Goal: Information Seeking & Learning: Understand process/instructions

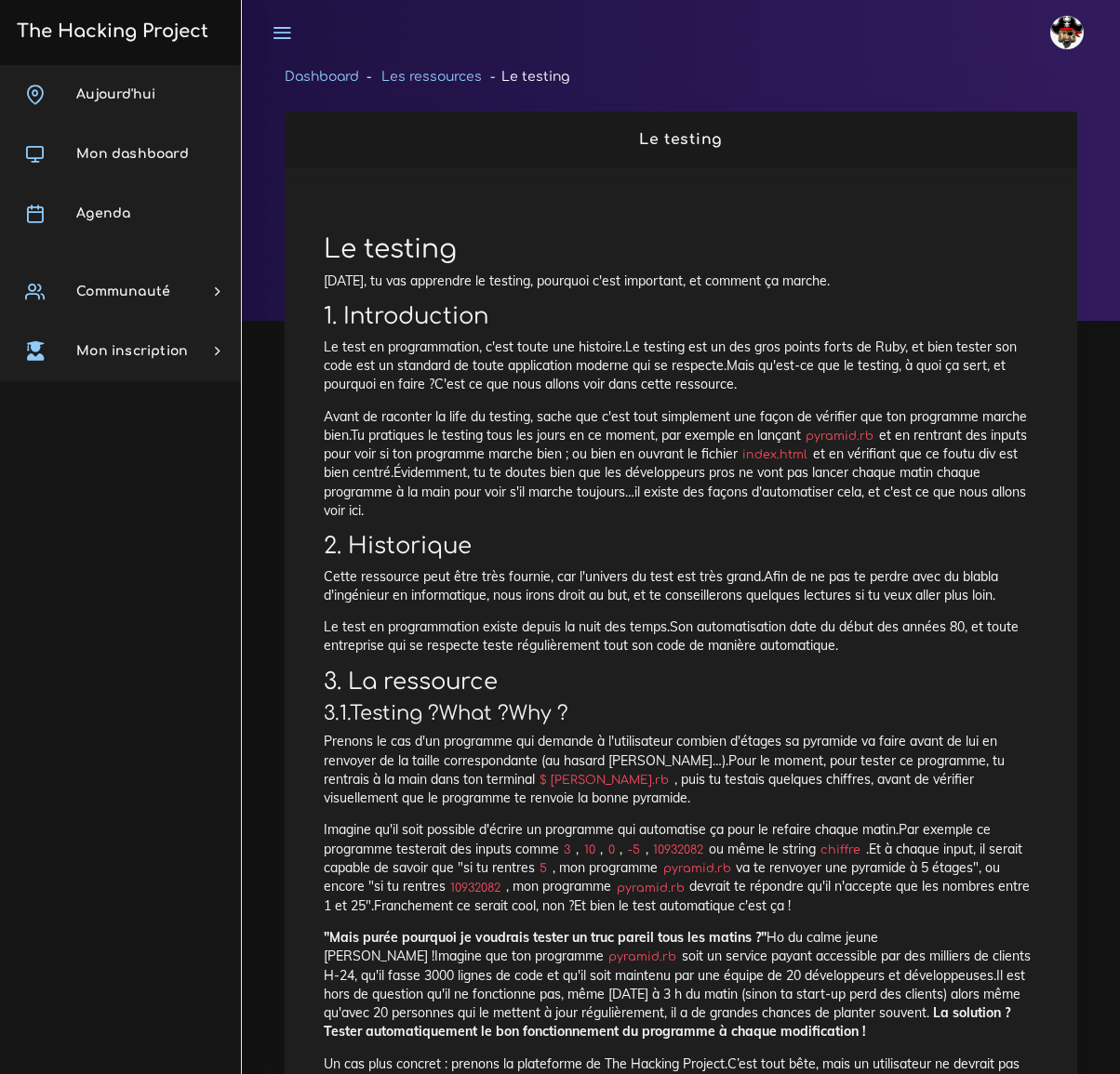
scroll to position [2501, 0]
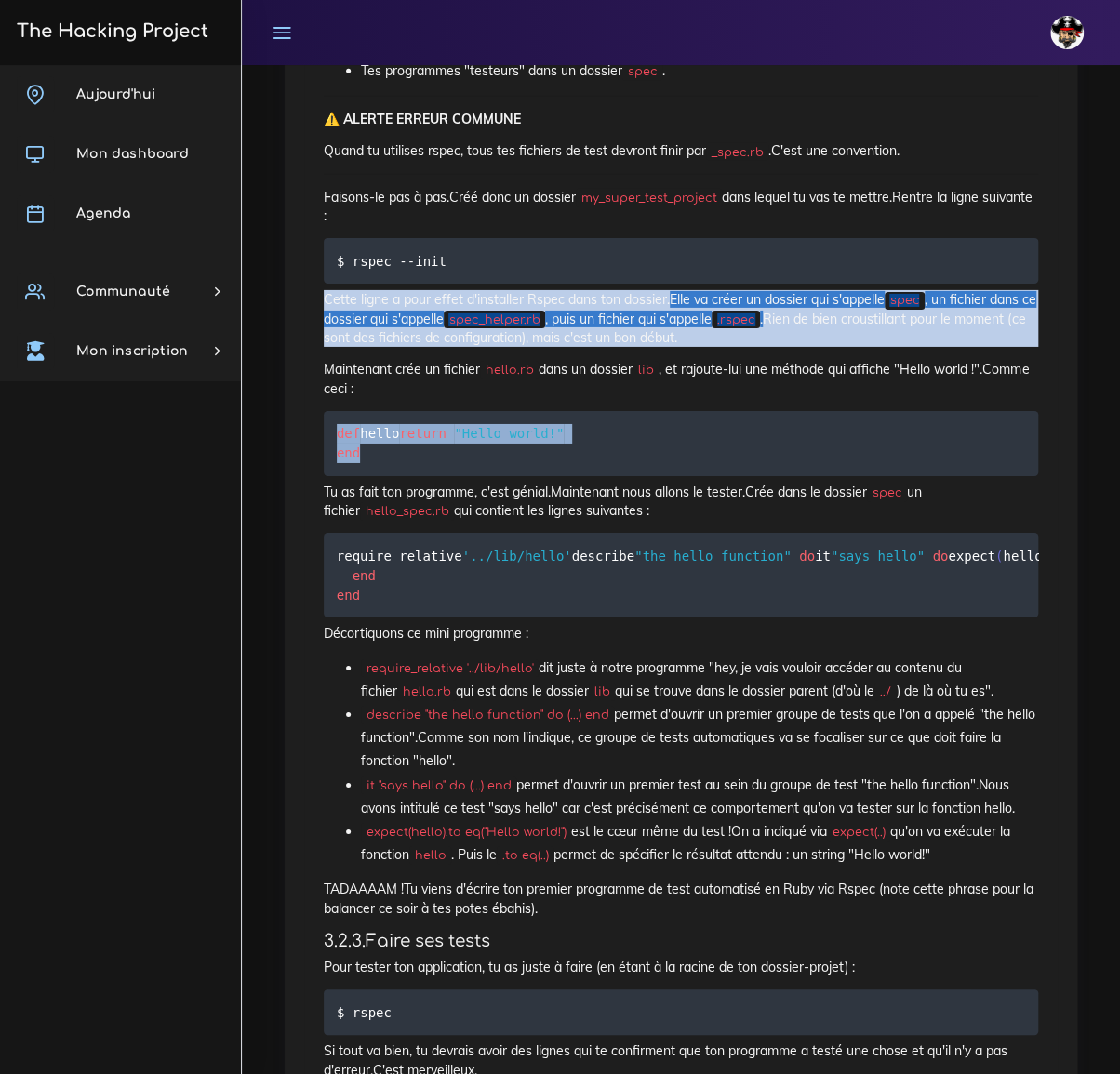
drag, startPoint x: 336, startPoint y: 432, endPoint x: 366, endPoint y: 470, distance: 48.4
click at [366, 470] on pre "def hello return "Hello world!" end" at bounding box center [681, 444] width 714 height 65
copy code "def hello return "Hello world!" end"
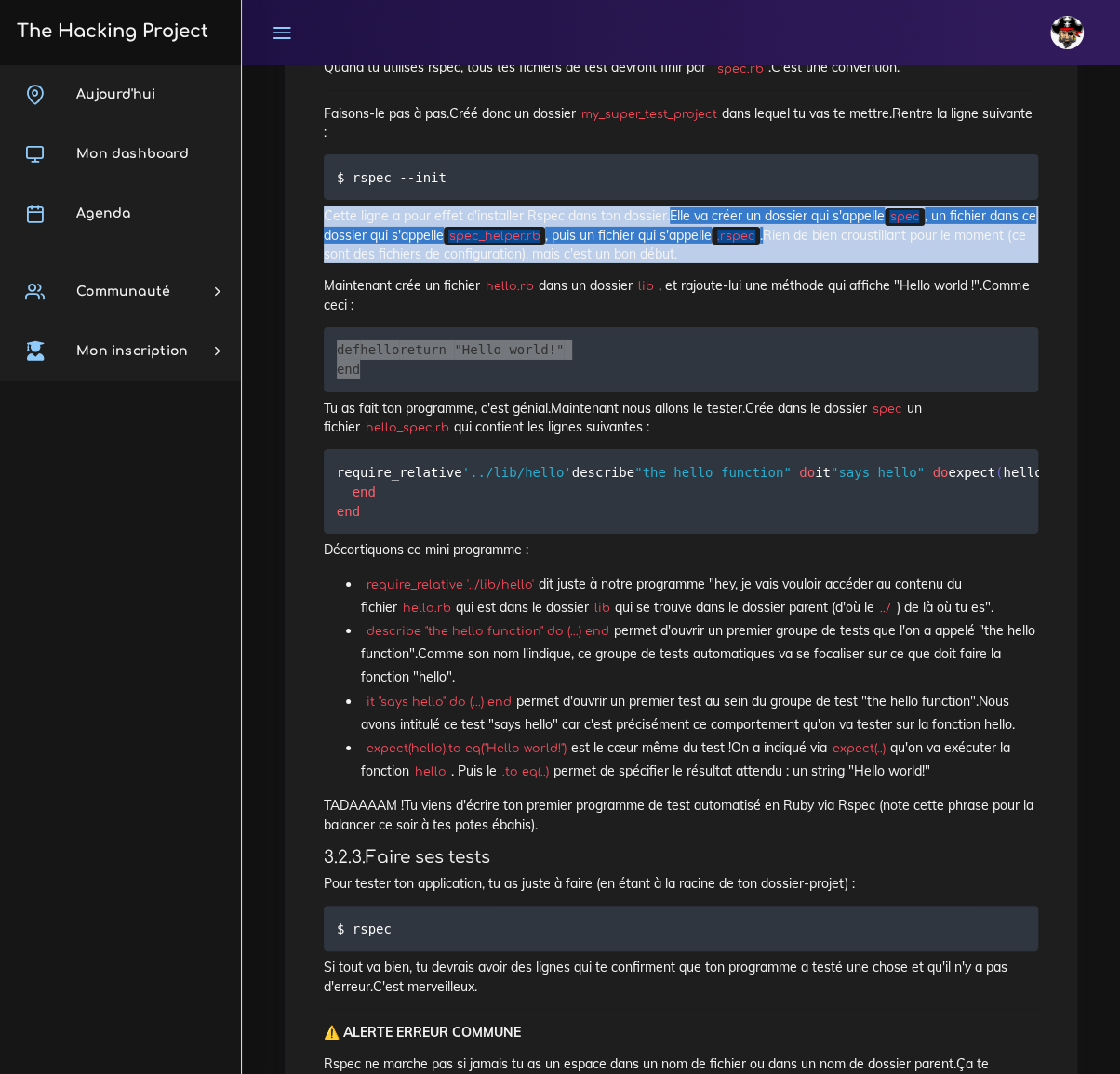
scroll to position [2585, 0]
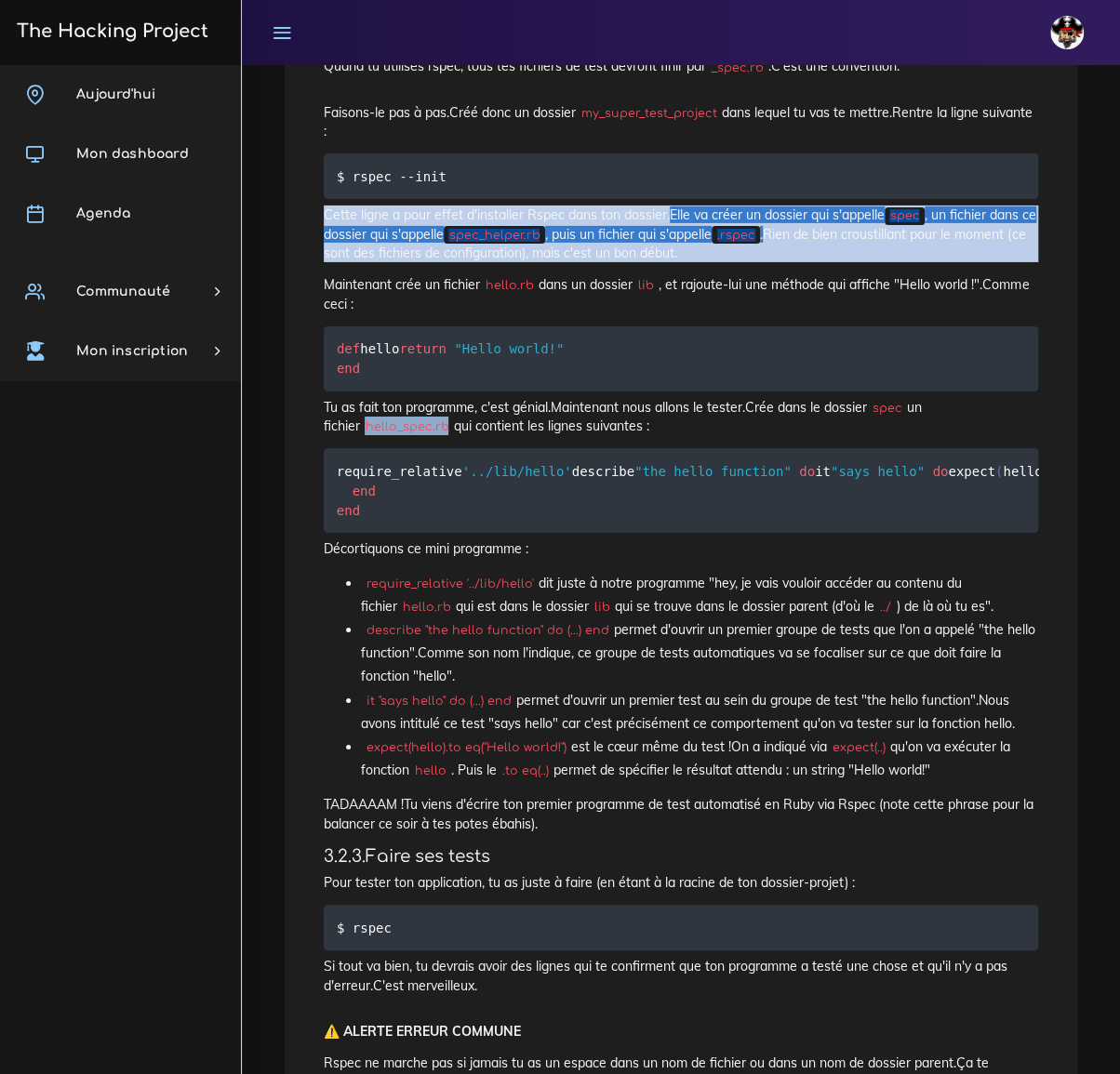
drag, startPoint x: 328, startPoint y: 444, endPoint x: 408, endPoint y: 446, distance: 80.0
click at [408, 433] on tts-sentence "hello_spec.rb" at bounding box center [407, 426] width 83 height 13
copy tts-sentence "hello_spec.rb"
click at [334, 493] on pre "require_relative '../lib/hello' describe "the hello function" do it "says hello…" at bounding box center [681, 490] width 714 height 84
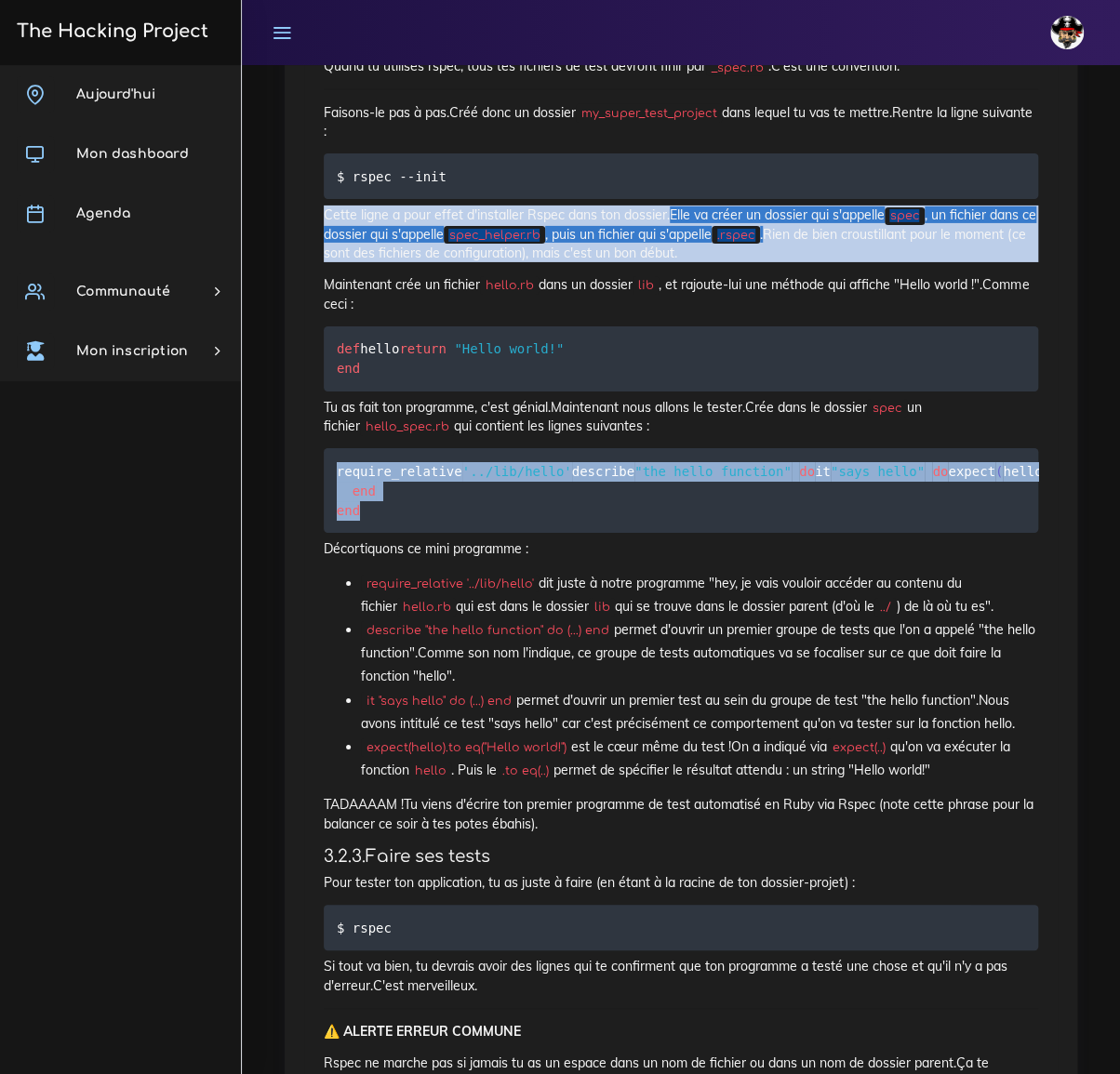
drag, startPoint x: 336, startPoint y: 489, endPoint x: 374, endPoint y: 603, distance: 120.2
click at [374, 533] on pre "require_relative '../lib/hello' describe "the hello function" do it "says hello…" at bounding box center [681, 490] width 714 height 84
drag, startPoint x: 412, startPoint y: 568, endPoint x: 732, endPoint y: 518, distance: 323.9
click at [732, 518] on pre "require_relative '../lib/hello' describe "the hello function" do it "says hello…" at bounding box center [681, 490] width 714 height 84
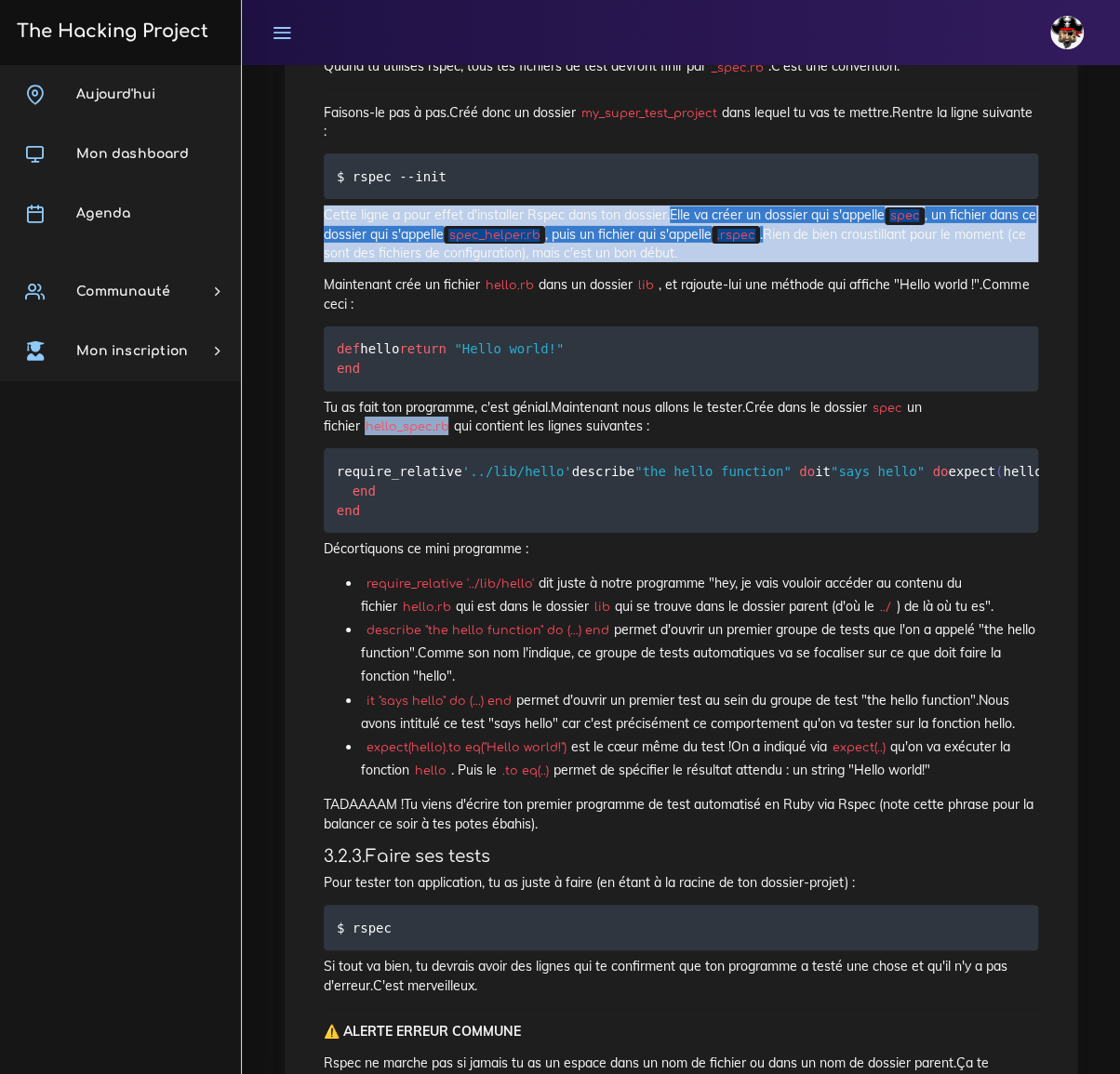
drag, startPoint x: 329, startPoint y: 441, endPoint x: 409, endPoint y: 441, distance: 80.0
click at [409, 436] on code "hello_spec.rb" at bounding box center [407, 426] width 94 height 19
copy tts-sentence "hello_spec.rb"
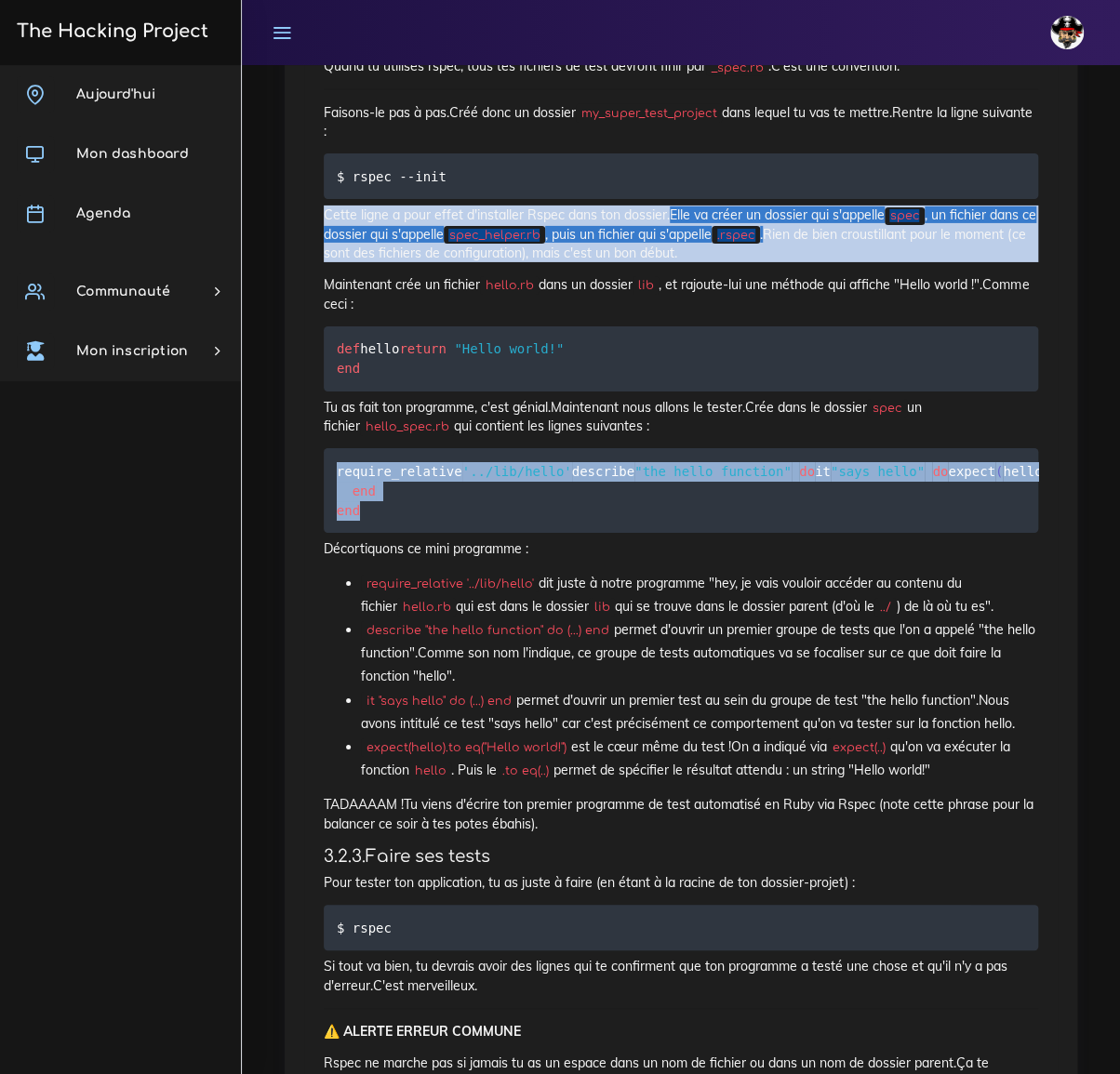
drag, startPoint x: 337, startPoint y: 485, endPoint x: 381, endPoint y: 607, distance: 129.7
click at [381, 533] on pre "require_relative '../lib/hello' describe "the hello function" do it "says hello…" at bounding box center [681, 490] width 714 height 84
copy code "require_relative '../lib/hello' describe "the hello function" do it "says hello…"
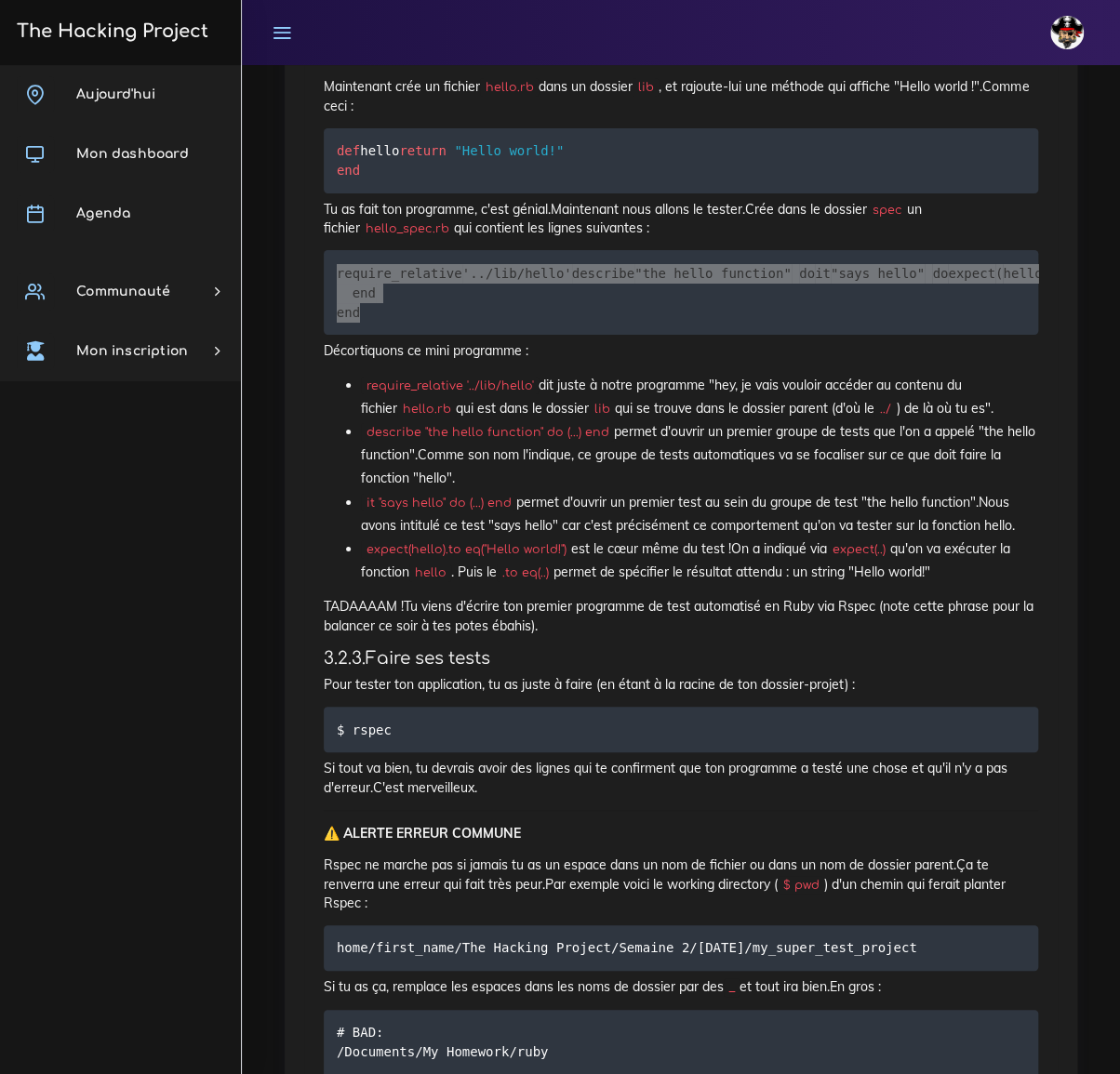
scroll to position [2924, 0]
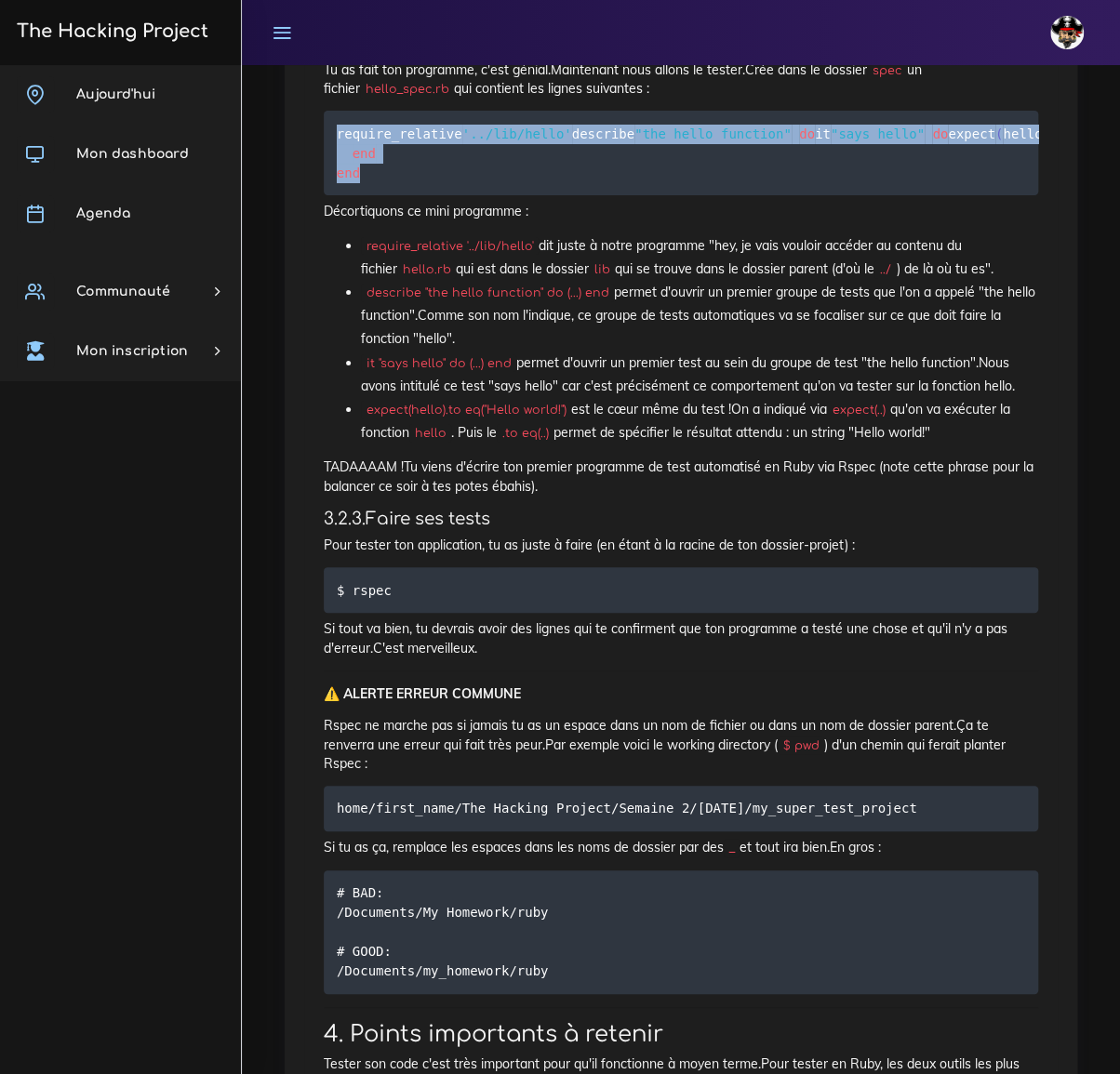
click at [559, 195] on pre "require_relative '../lib/hello' describe "the hello function" do it "says hello…" at bounding box center [681, 153] width 714 height 84
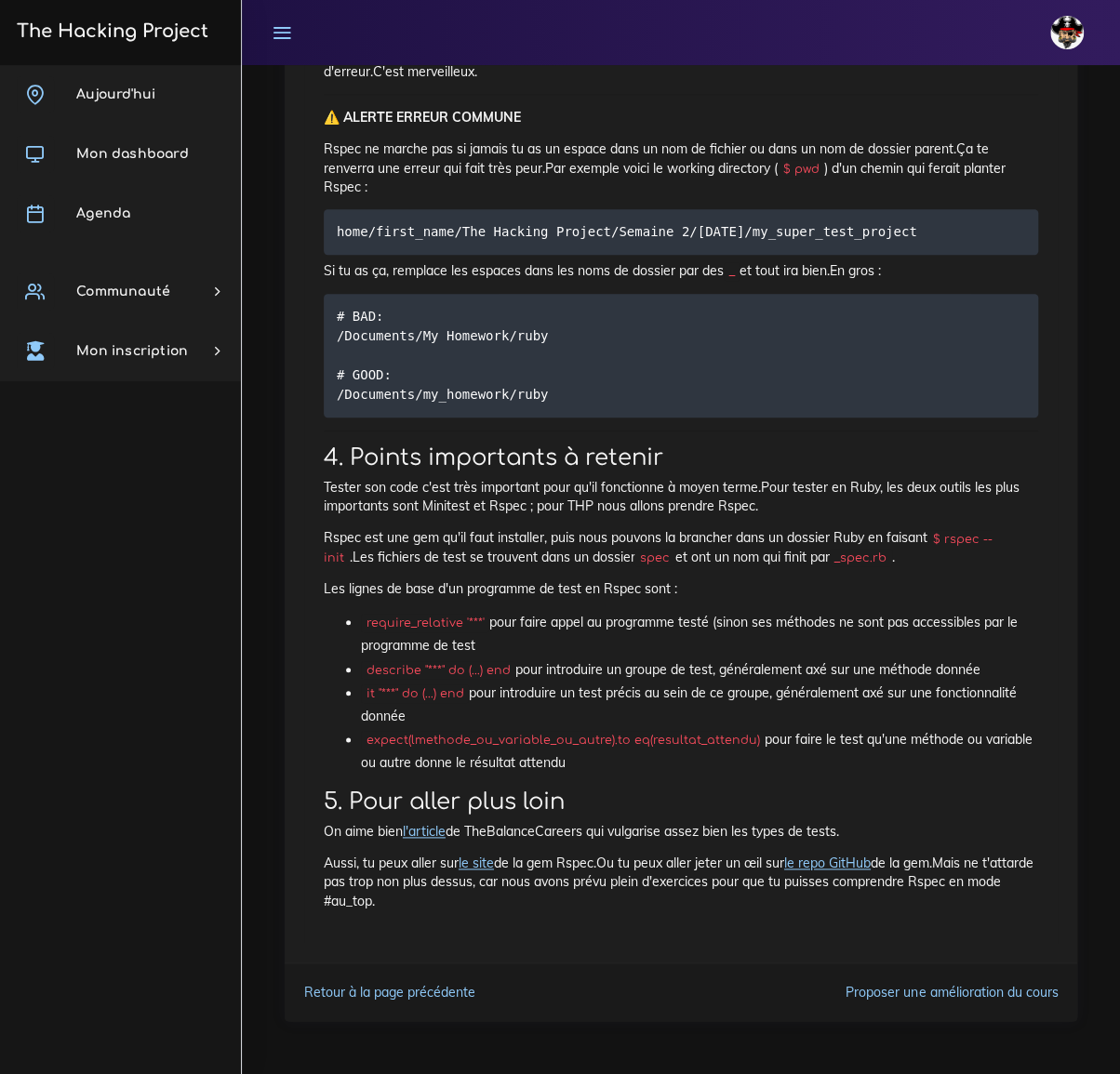
scroll to position [3599, 0]
click at [121, 208] on span "Agenda" at bounding box center [103, 213] width 54 height 14
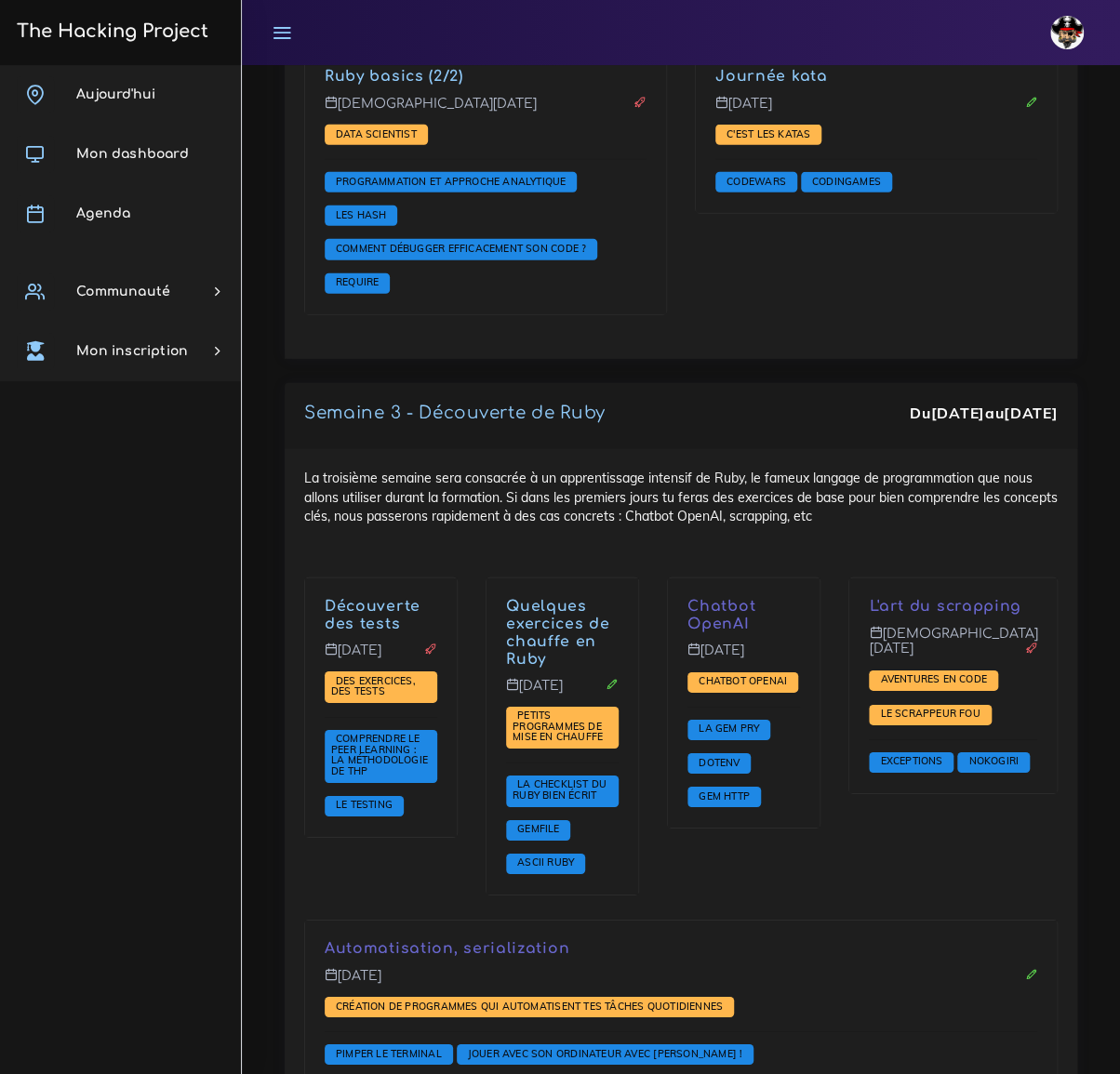
scroll to position [2089, 0]
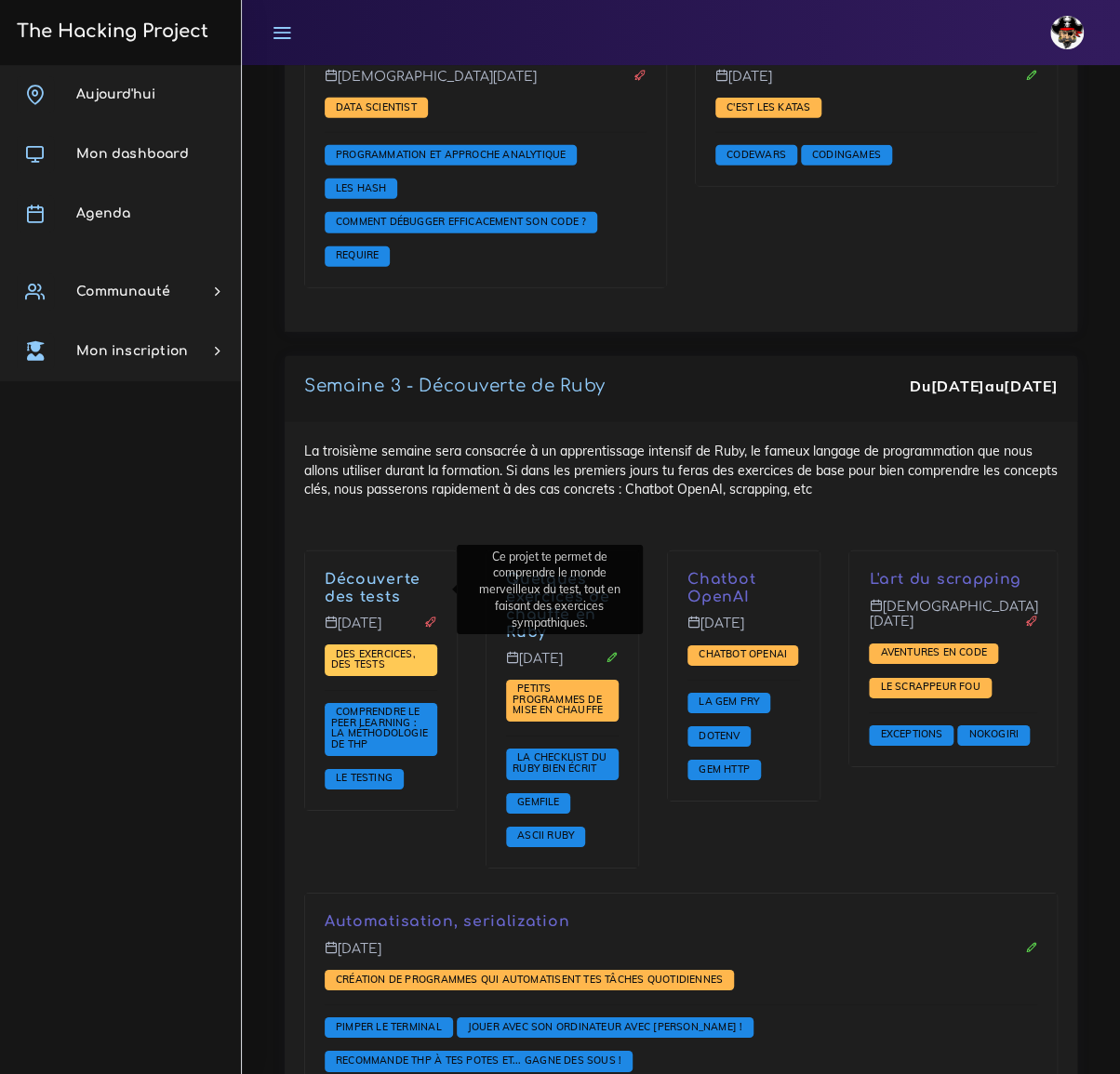
click at [371, 648] on span "Des exercices, des tests" at bounding box center [373, 659] width 84 height 24
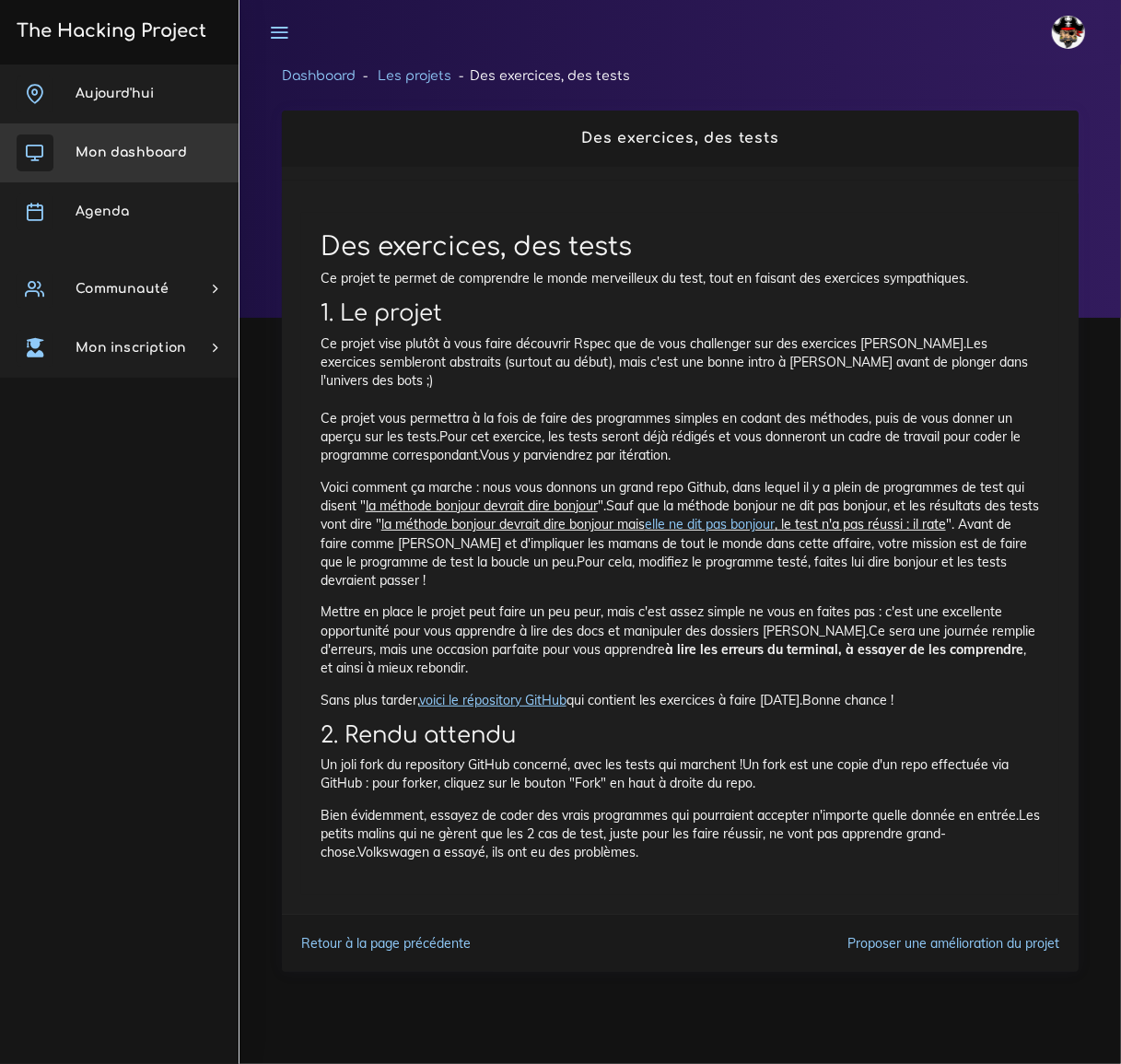
click at [126, 152] on span "Mon dashboard" at bounding box center [131, 152] width 111 height 14
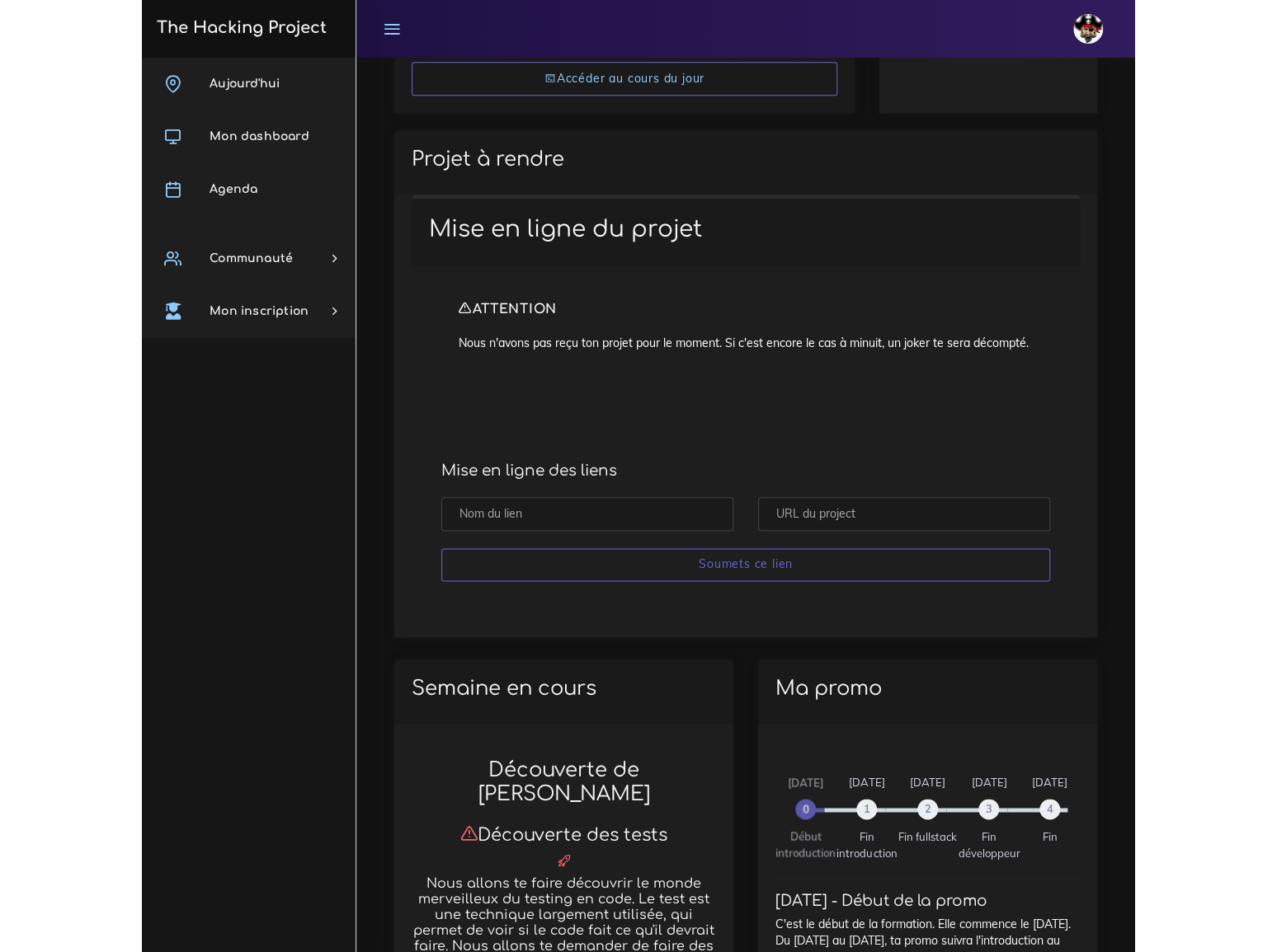
scroll to position [524, 0]
